Goal: Information Seeking & Learning: Check status

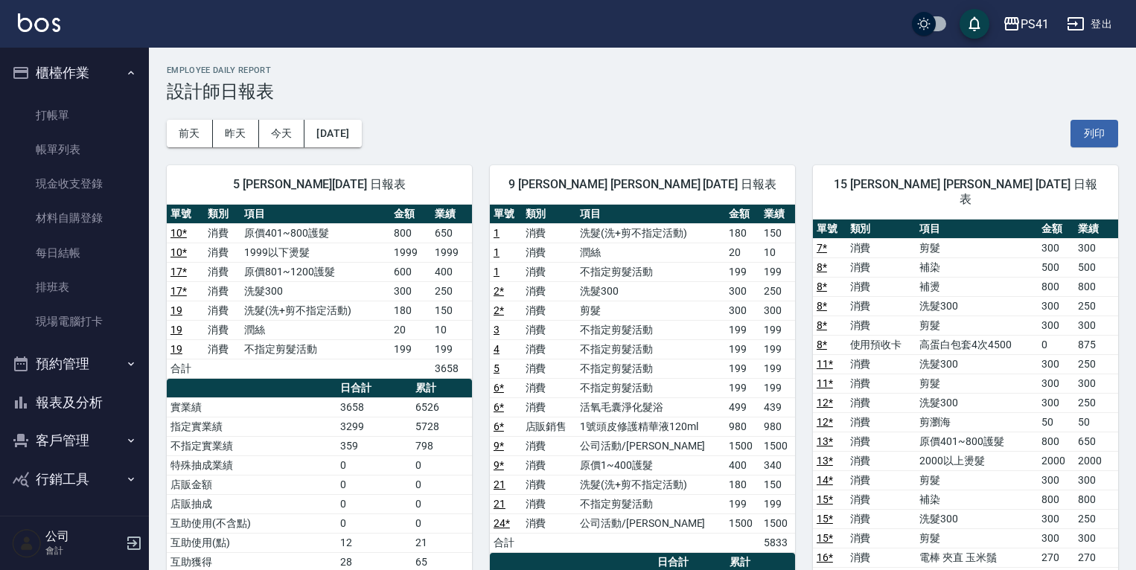
scroll to position [60, 0]
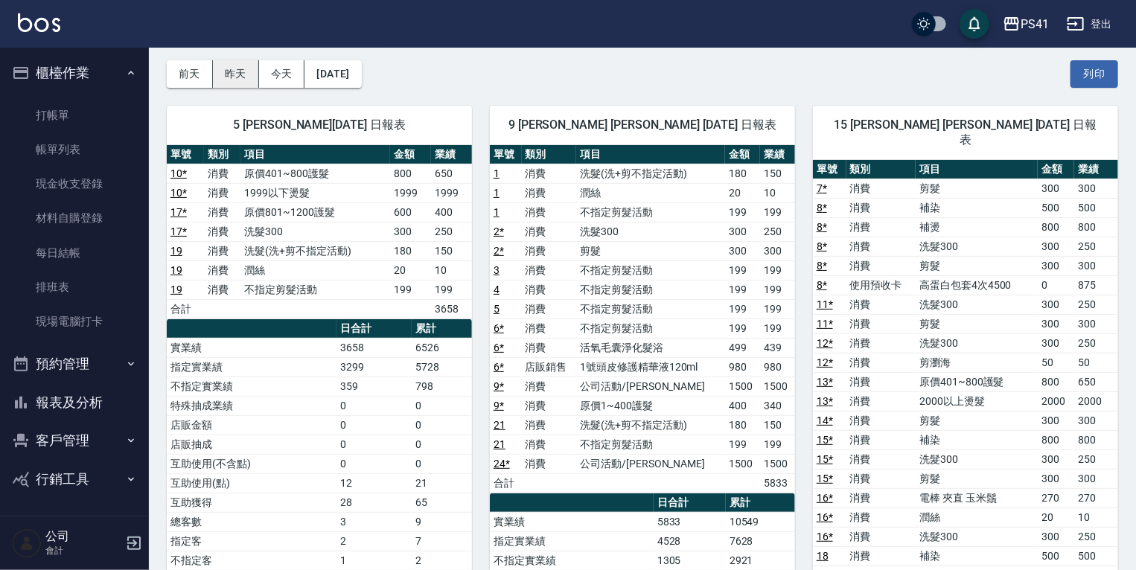
click at [235, 73] on button "昨天" at bounding box center [236, 74] width 46 height 28
click at [185, 69] on button "前天" at bounding box center [190, 74] width 46 height 28
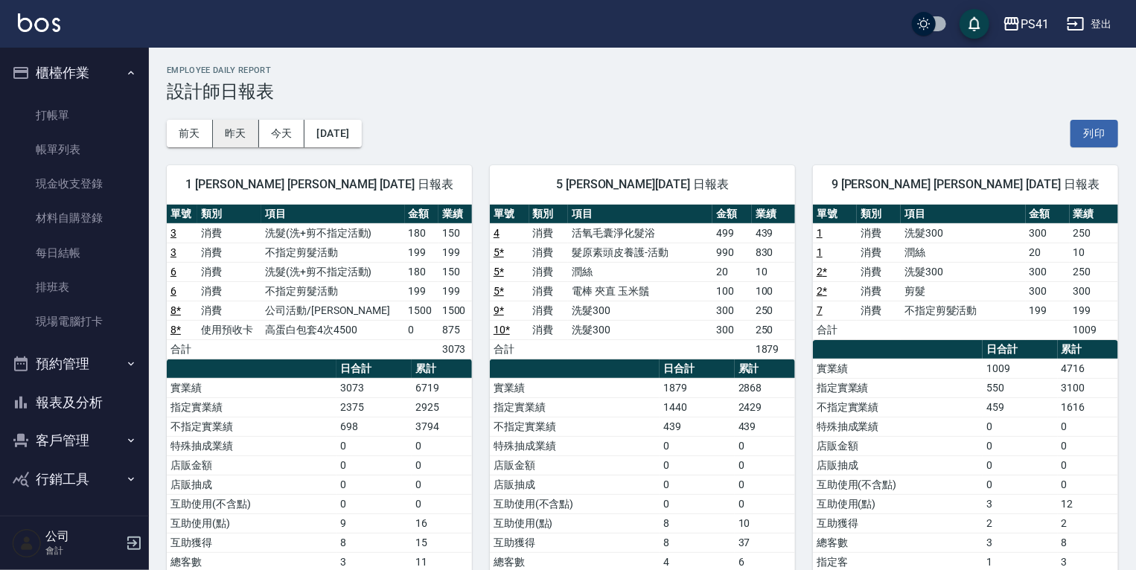
click at [229, 131] on button "昨天" at bounding box center [236, 134] width 46 height 28
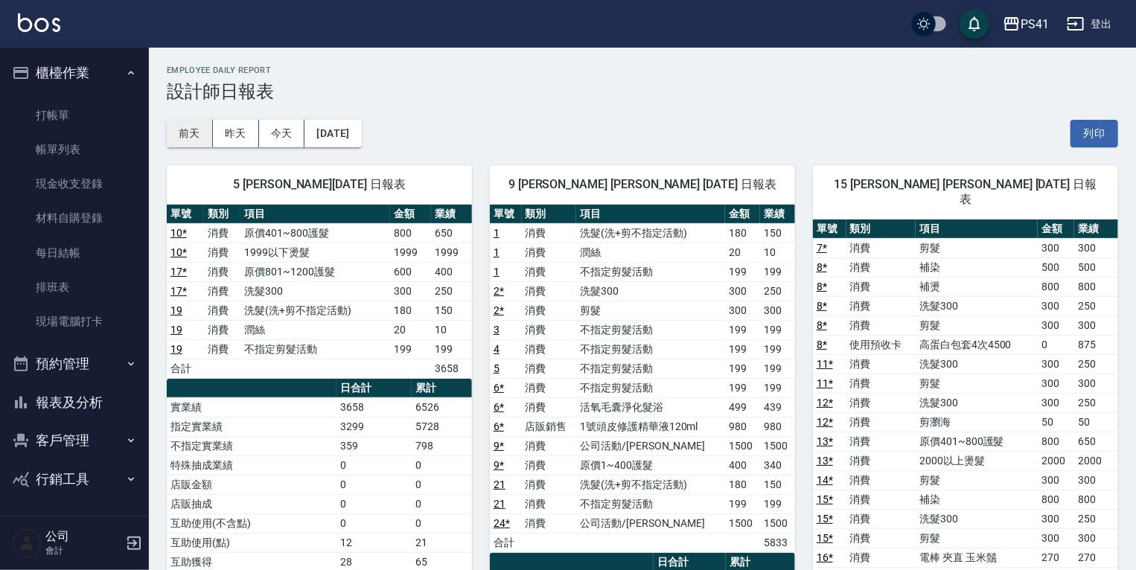
click at [193, 133] on button "前天" at bounding box center [190, 134] width 46 height 28
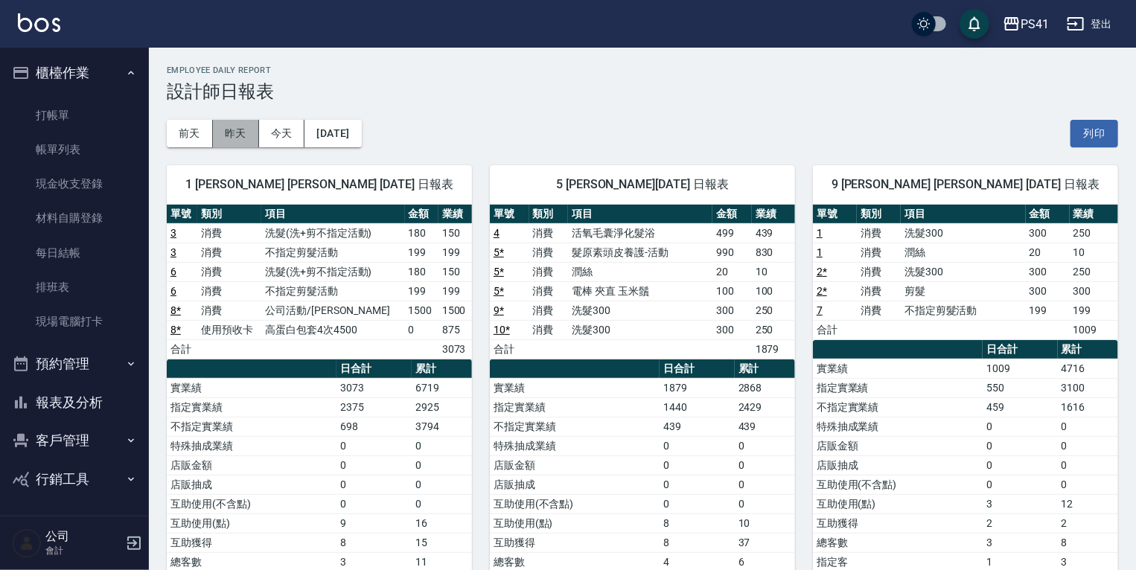
click at [238, 131] on button "昨天" at bounding box center [236, 134] width 46 height 28
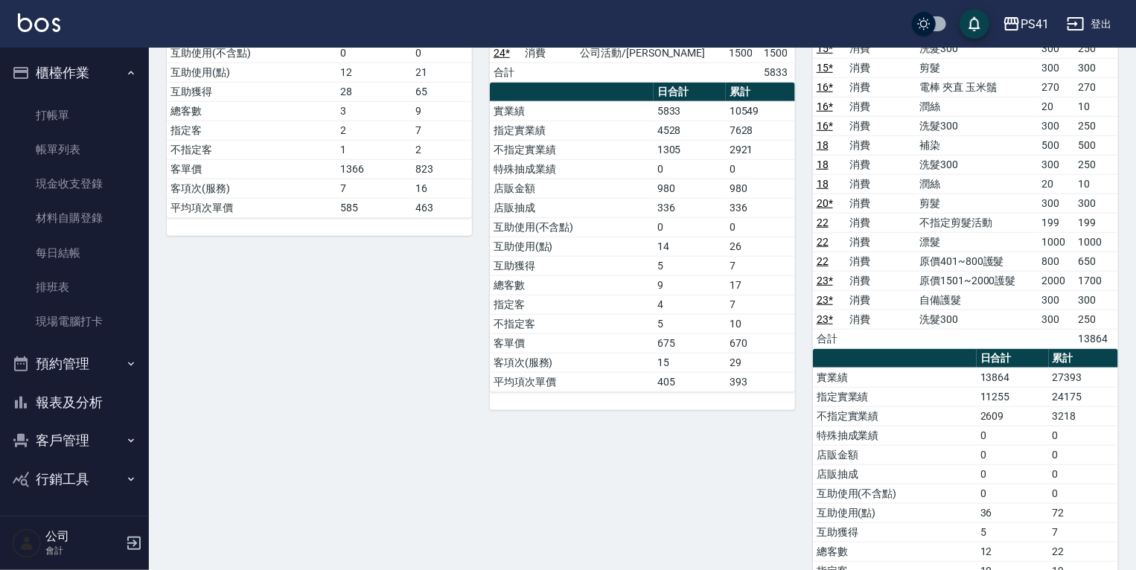
scroll to position [298, 0]
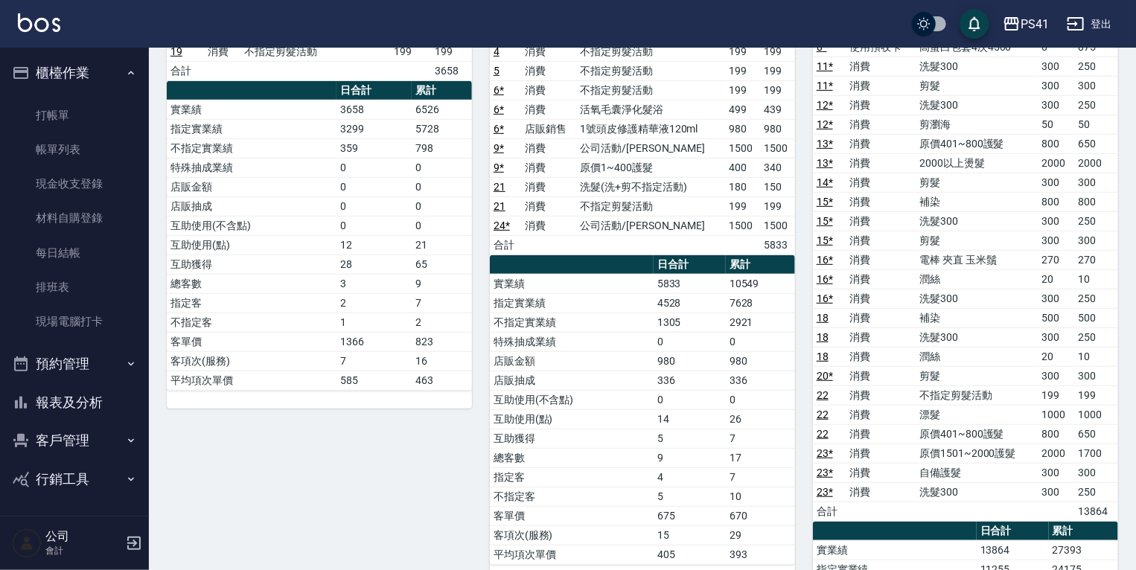
click at [66, 407] on button "報表及分析" at bounding box center [74, 402] width 137 height 39
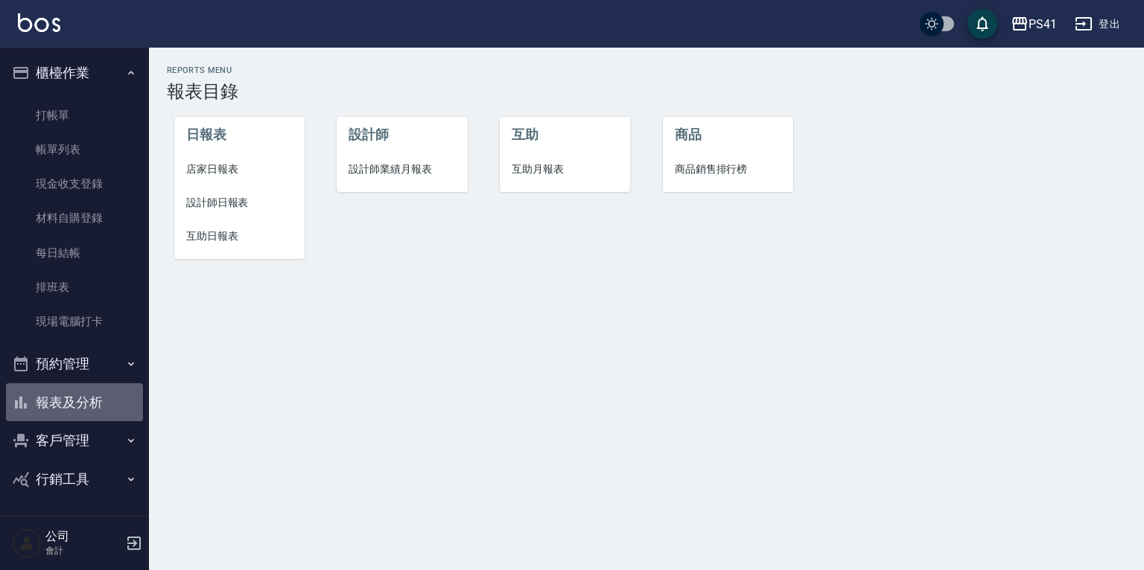
click at [81, 408] on button "報表及分析" at bounding box center [74, 402] width 137 height 39
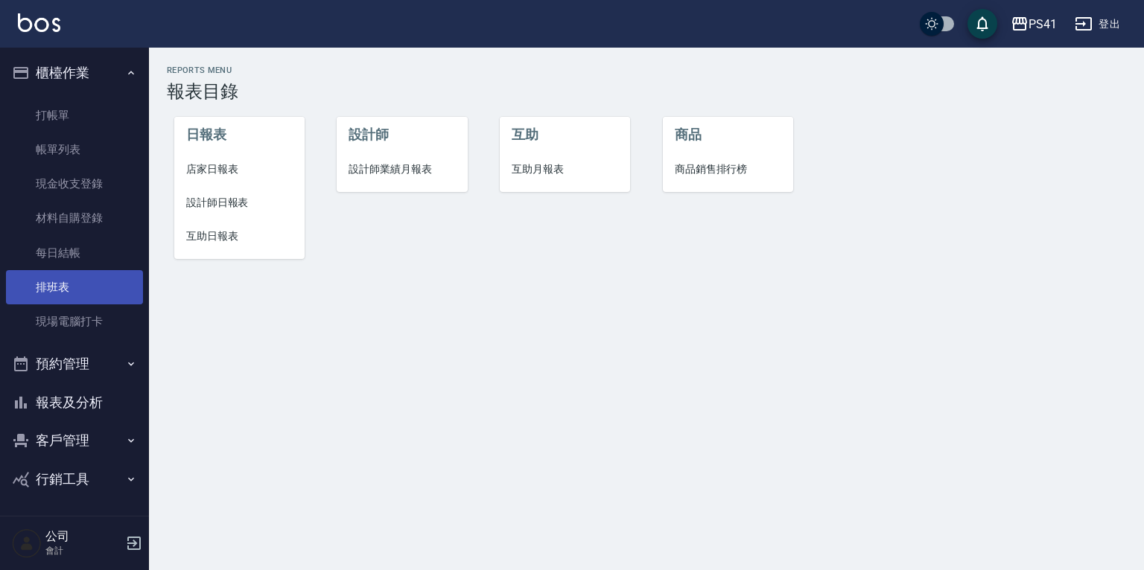
click at [57, 290] on link "排班表" at bounding box center [74, 287] width 137 height 34
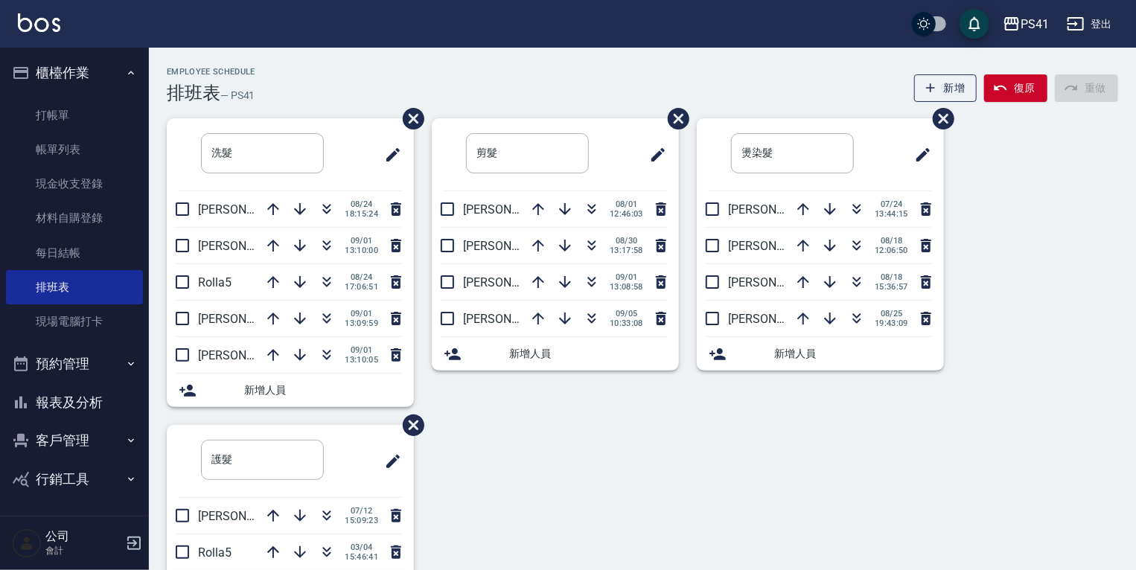
click at [80, 445] on button "客戶管理" at bounding box center [74, 440] width 137 height 39
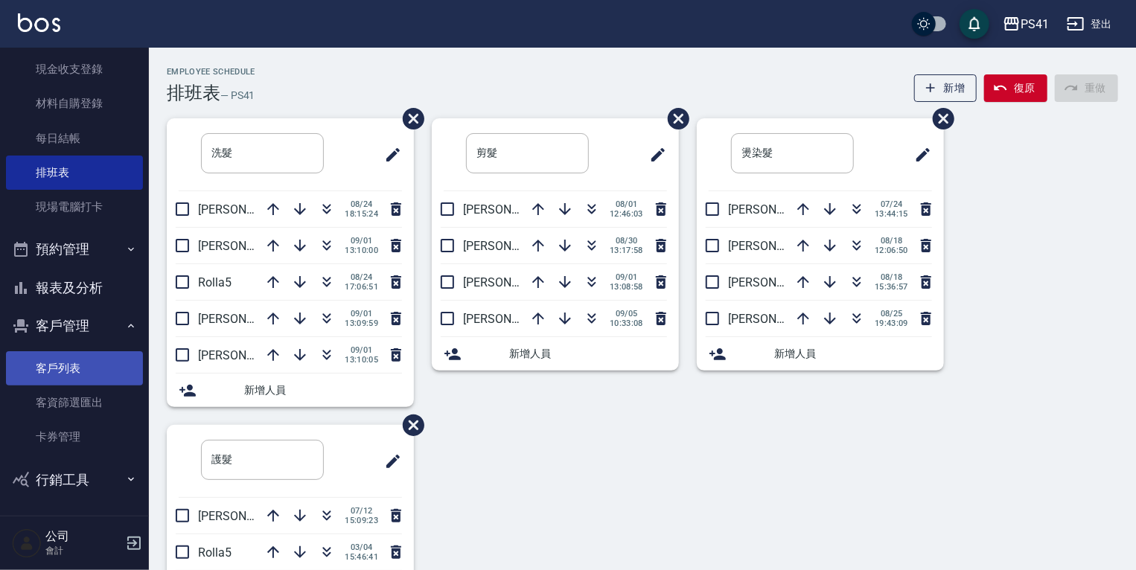
click at [77, 367] on link "客戶列表" at bounding box center [74, 368] width 137 height 34
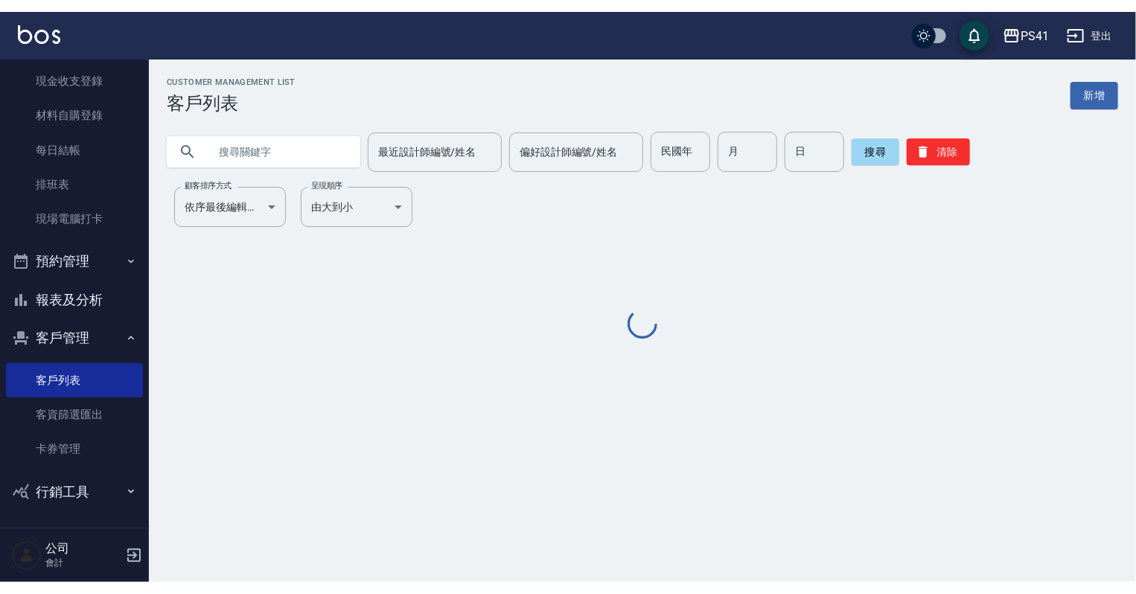
scroll to position [91, 0]
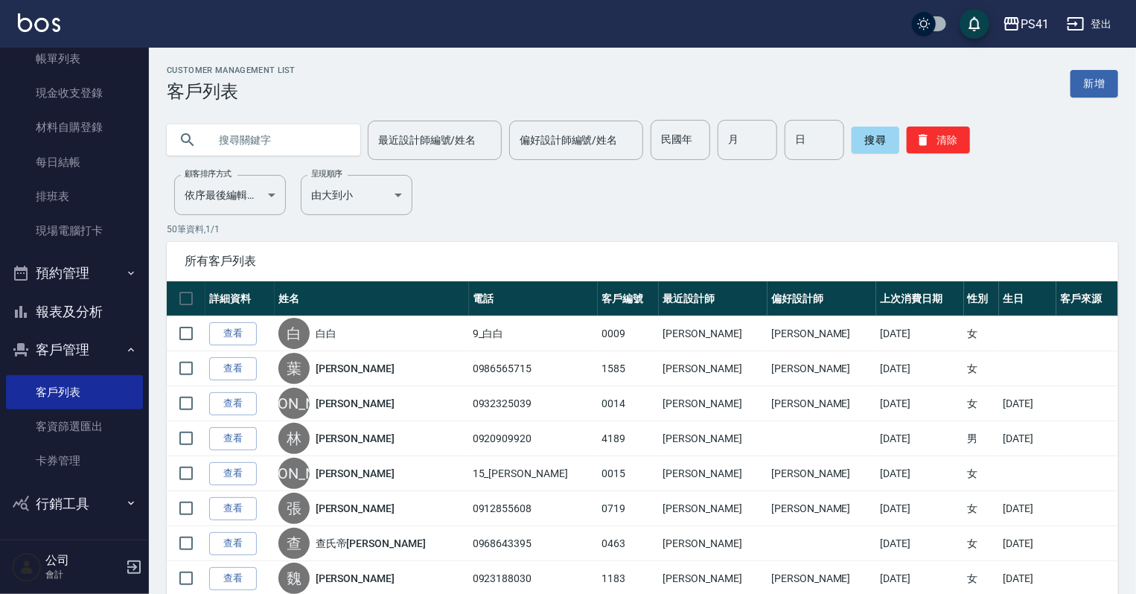
click at [219, 140] on input "text" at bounding box center [278, 140] width 140 height 40
type input "賀"
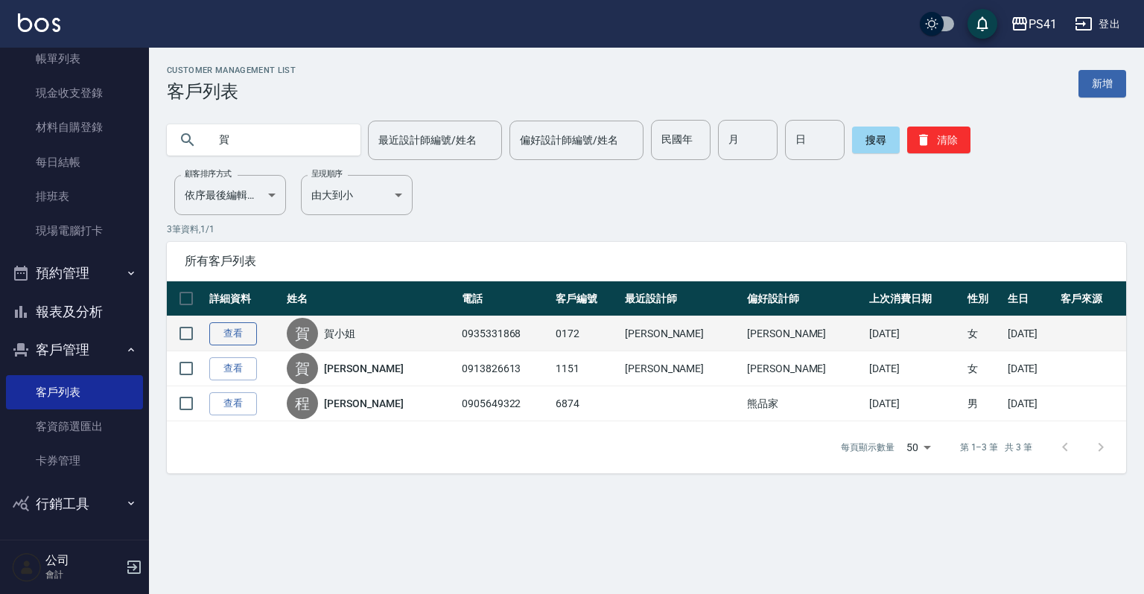
click at [229, 328] on link "查看" at bounding box center [233, 333] width 48 height 23
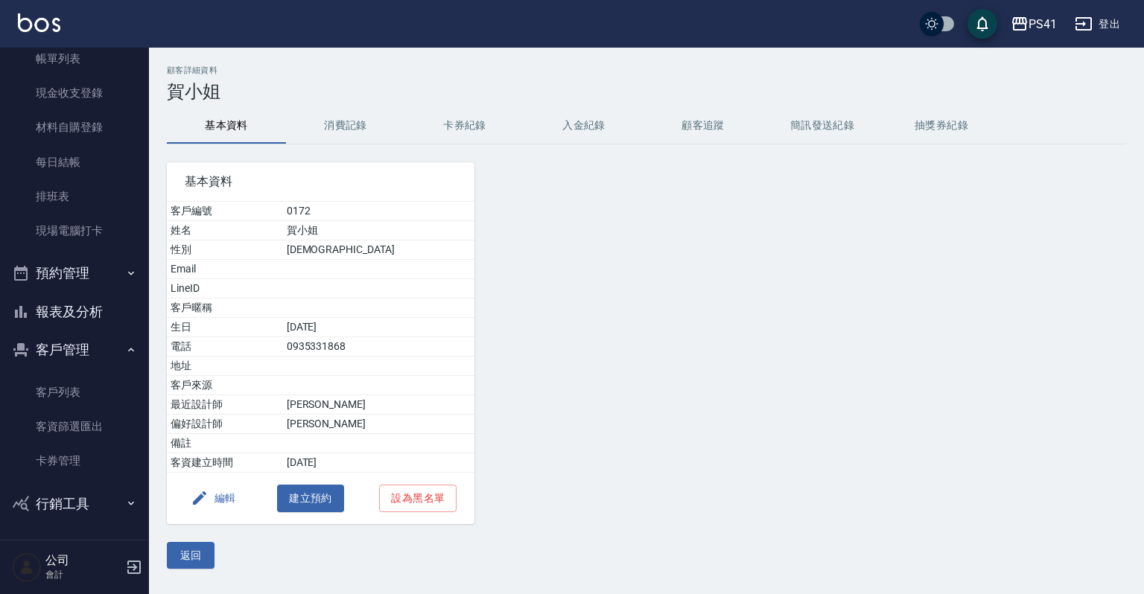
click at [342, 119] on button "消費記錄" at bounding box center [345, 126] width 119 height 36
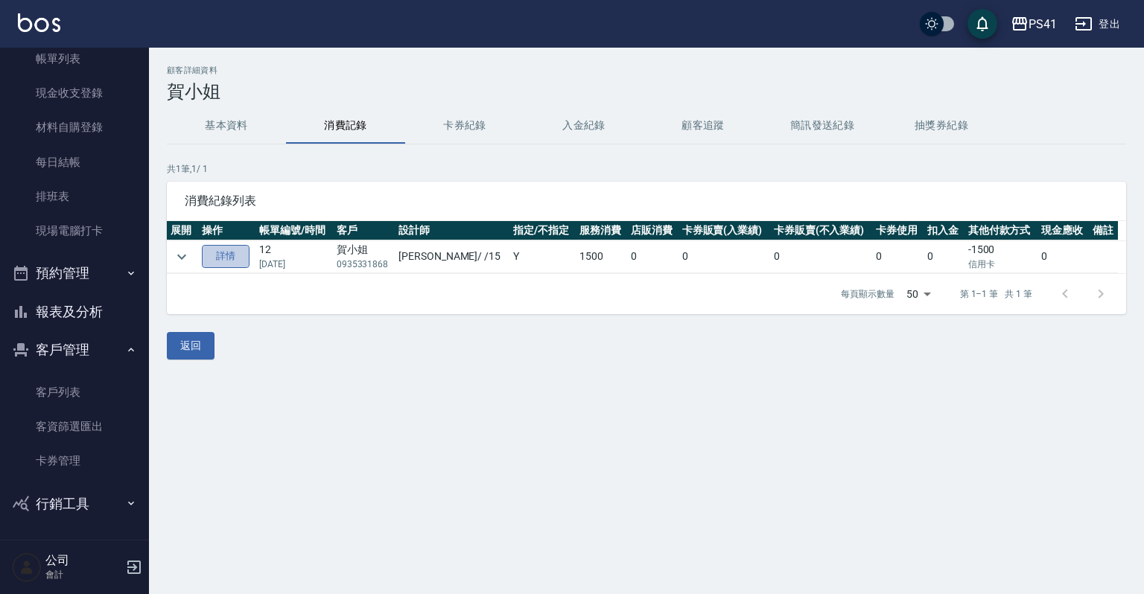
click at [225, 254] on link "詳情" at bounding box center [226, 256] width 48 height 23
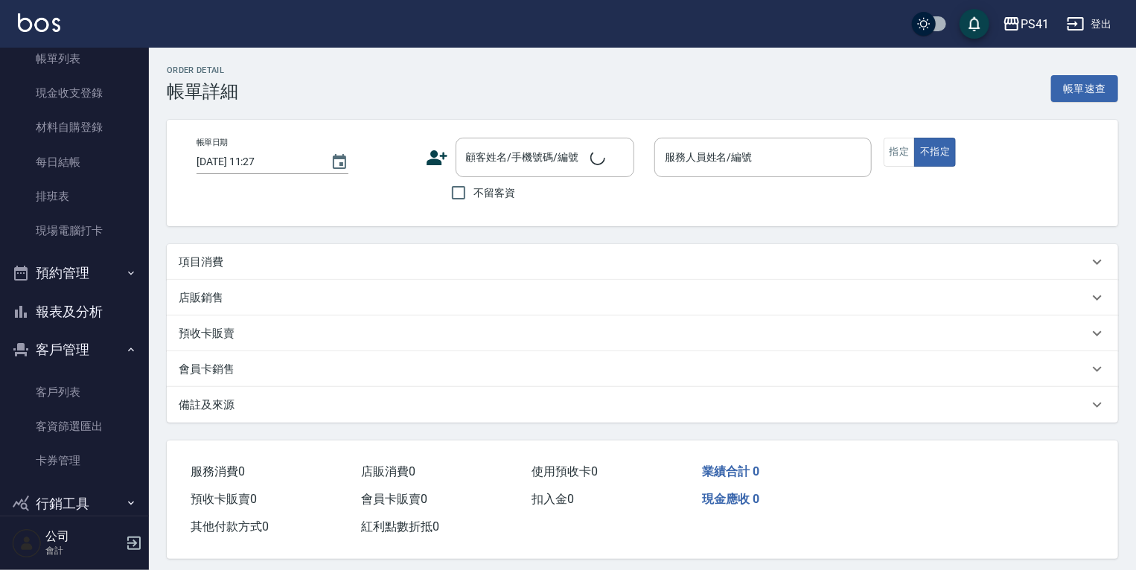
type input "[DATE] 20:04"
type input "[PERSON_NAME]-15"
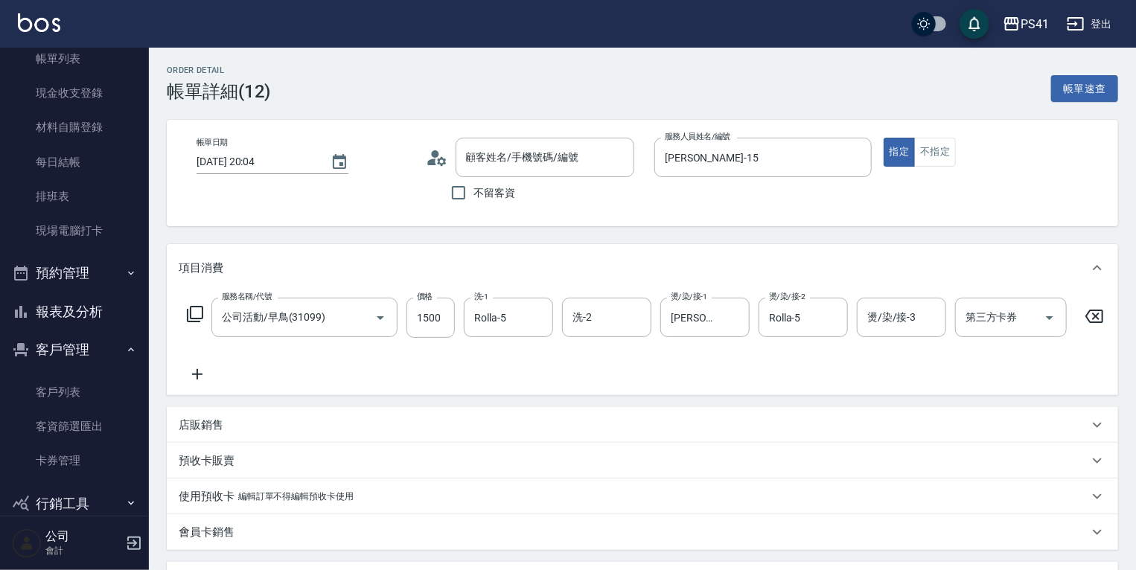
type input "賀小姐/0935331868/0172"
type input "公司活動/早鳥(31099)"
